Goal: Find specific page/section: Find specific page/section

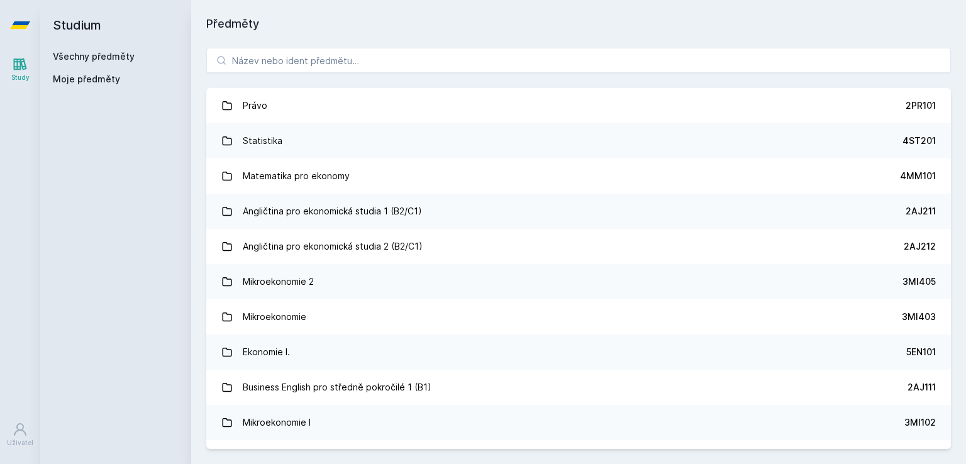
click at [363, 18] on h1 "Předměty" at bounding box center [578, 24] width 745 height 18
paste input "Business Intelligence a Data Science"
click at [335, 59] on input "Business Intelligence a Data Science" at bounding box center [578, 60] width 745 height 25
type input "Business Intelligence a Data Science"
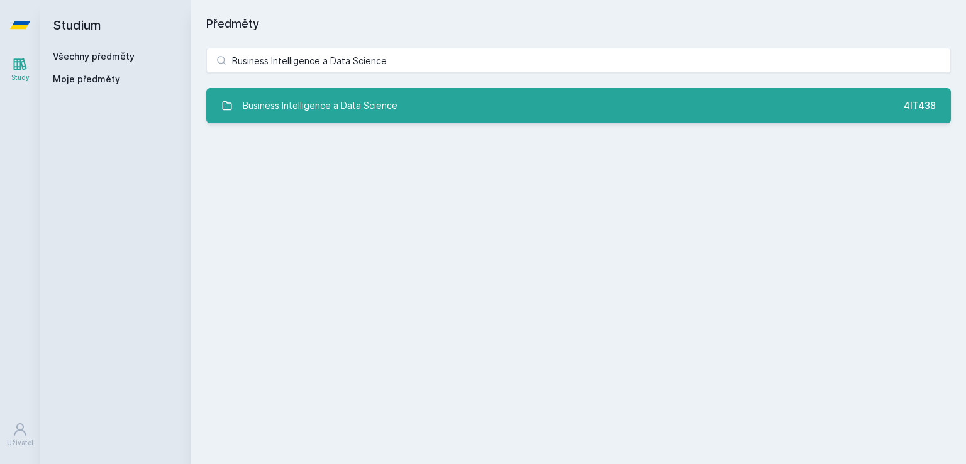
click at [321, 117] on div "Business Intelligence a Data Science" at bounding box center [320, 105] width 155 height 25
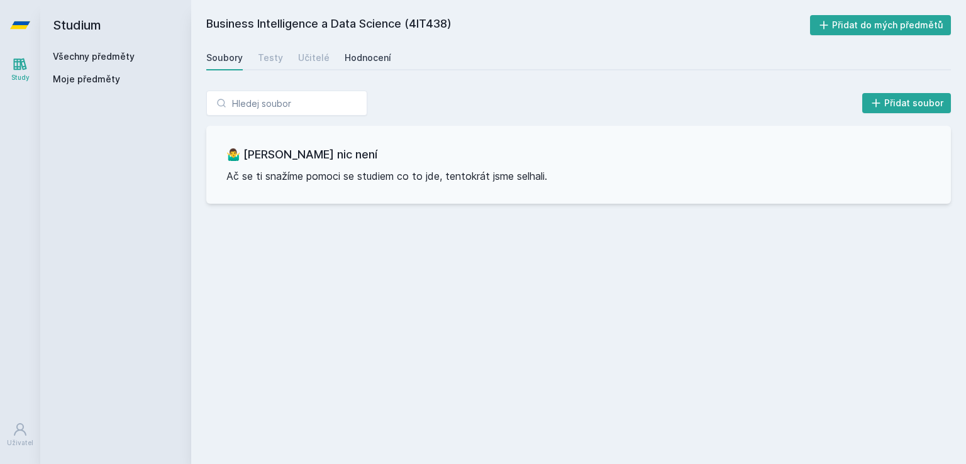
click at [367, 63] on div "Hodnocení" at bounding box center [368, 58] width 47 height 13
